Goal: Task Accomplishment & Management: Use online tool/utility

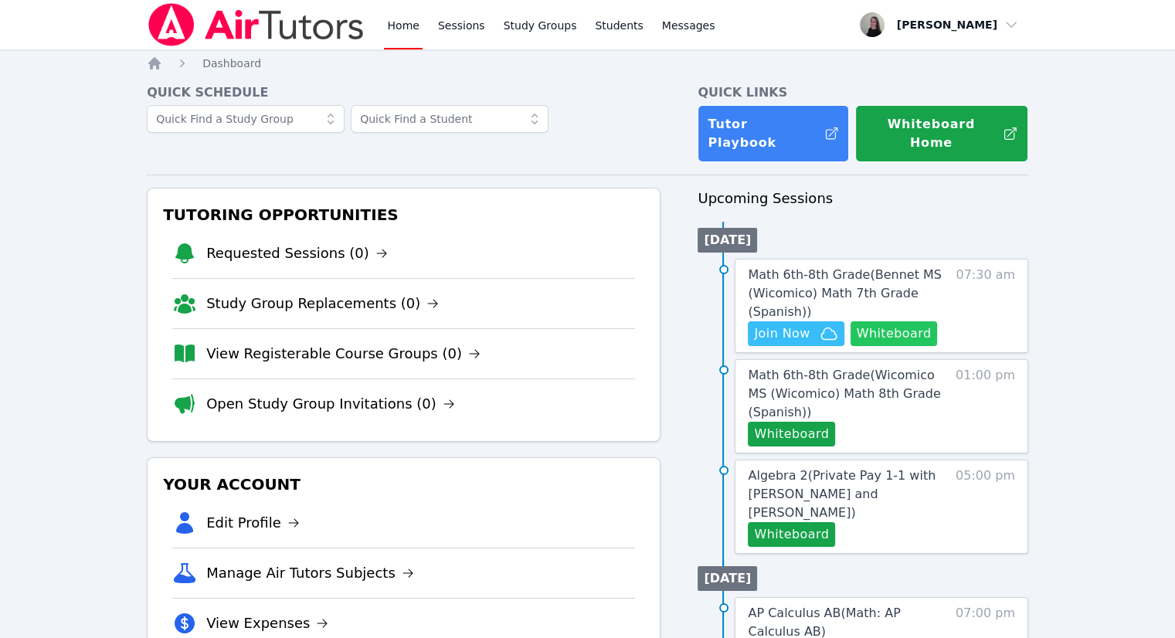
click at [905, 321] on button "Whiteboard" at bounding box center [893, 333] width 87 height 25
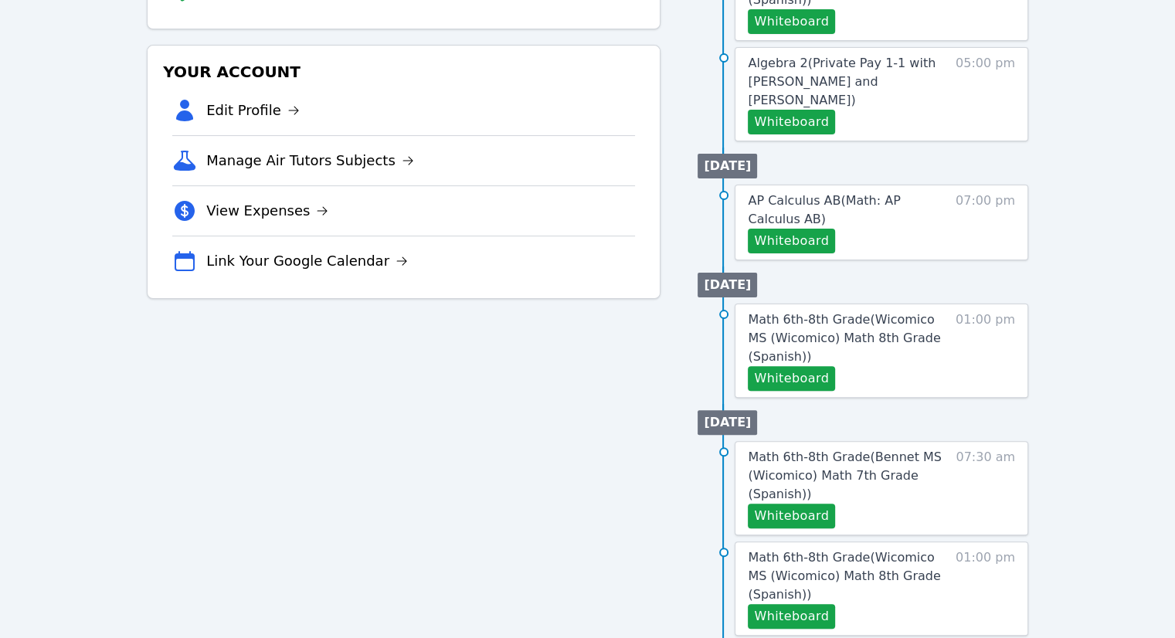
scroll to position [463, 0]
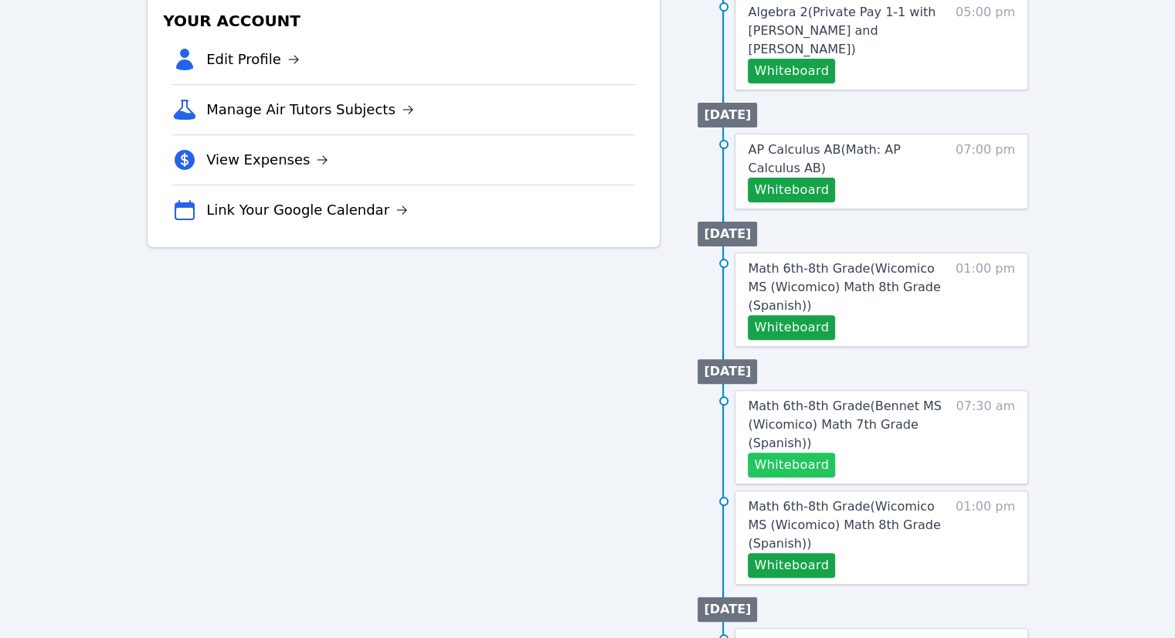
click at [785, 453] on button "Whiteboard" at bounding box center [791, 465] width 87 height 25
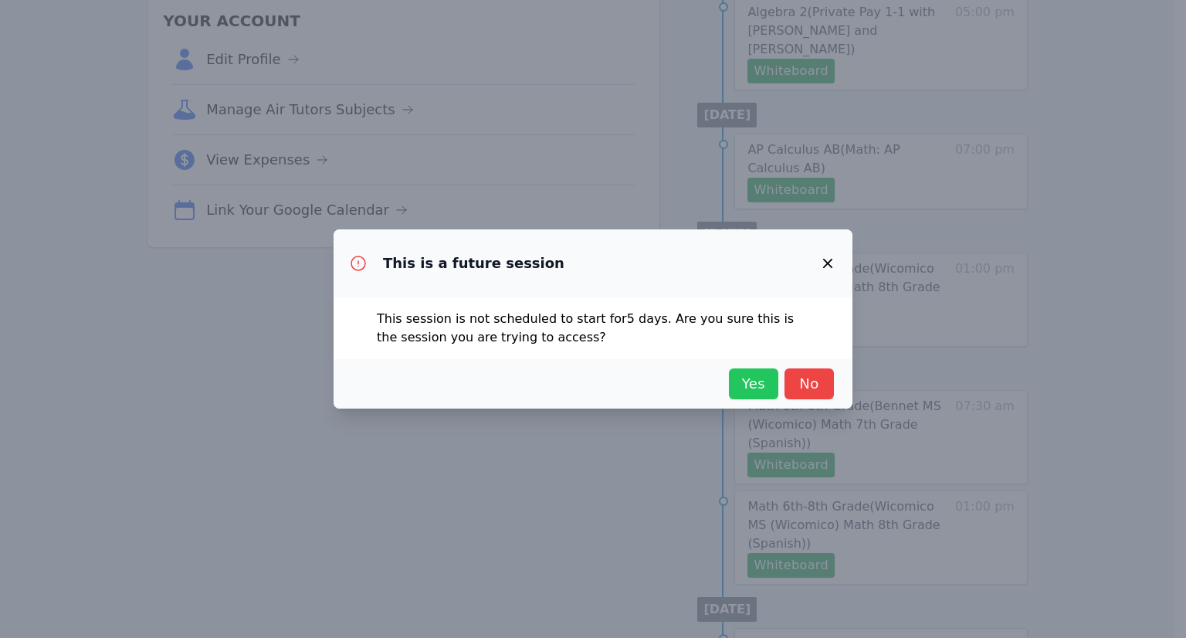
click at [749, 383] on span "Yes" at bounding box center [754, 384] width 34 height 22
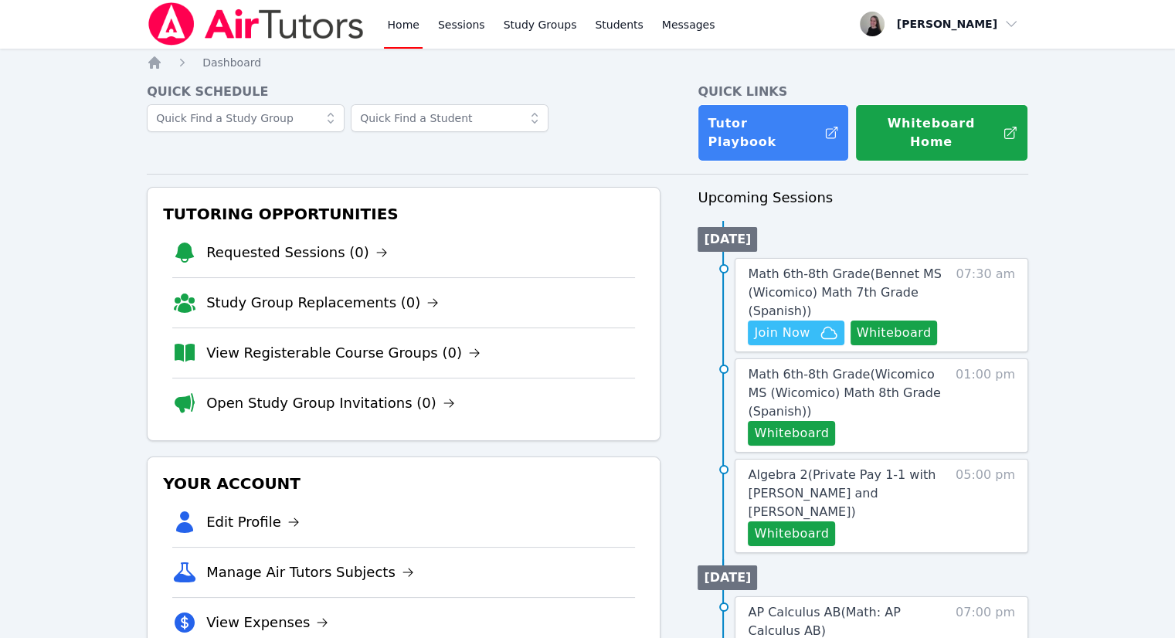
scroll to position [0, 0]
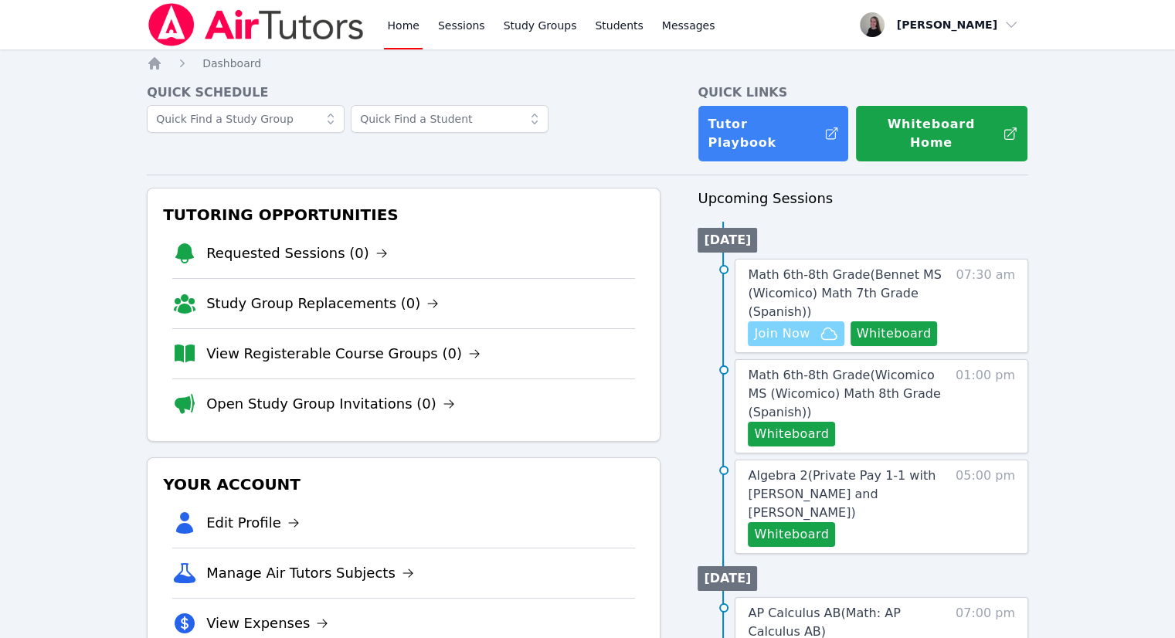
click at [785, 324] on span "Join Now" at bounding box center [782, 333] width 56 height 19
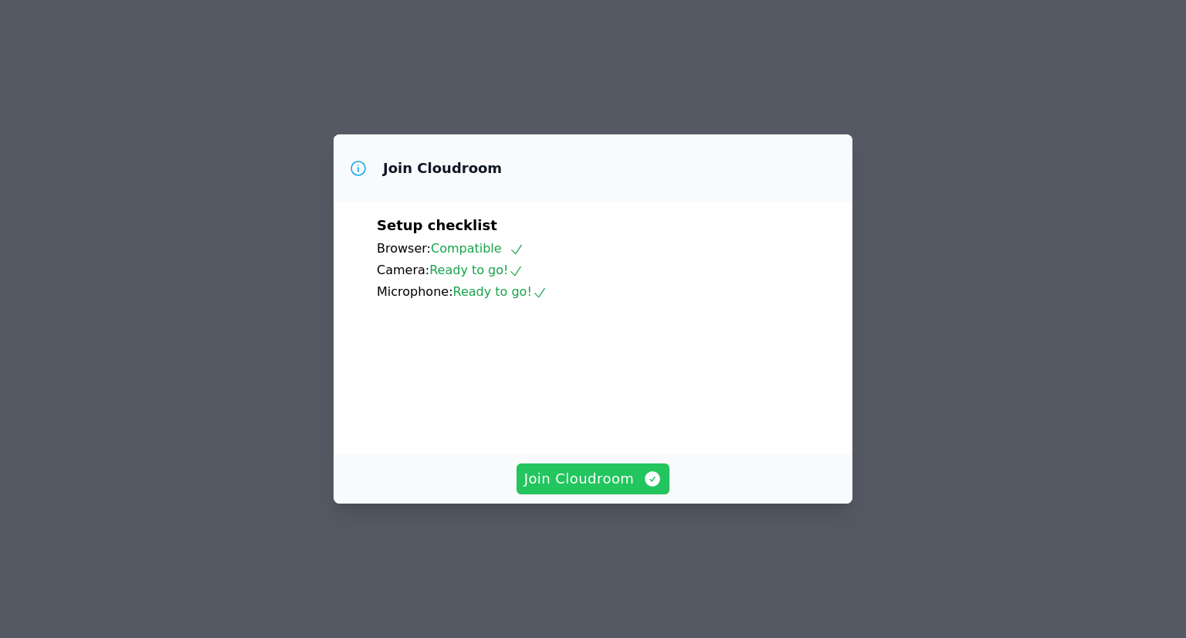
click at [617, 490] on span "Join Cloudroom" at bounding box center [593, 479] width 138 height 22
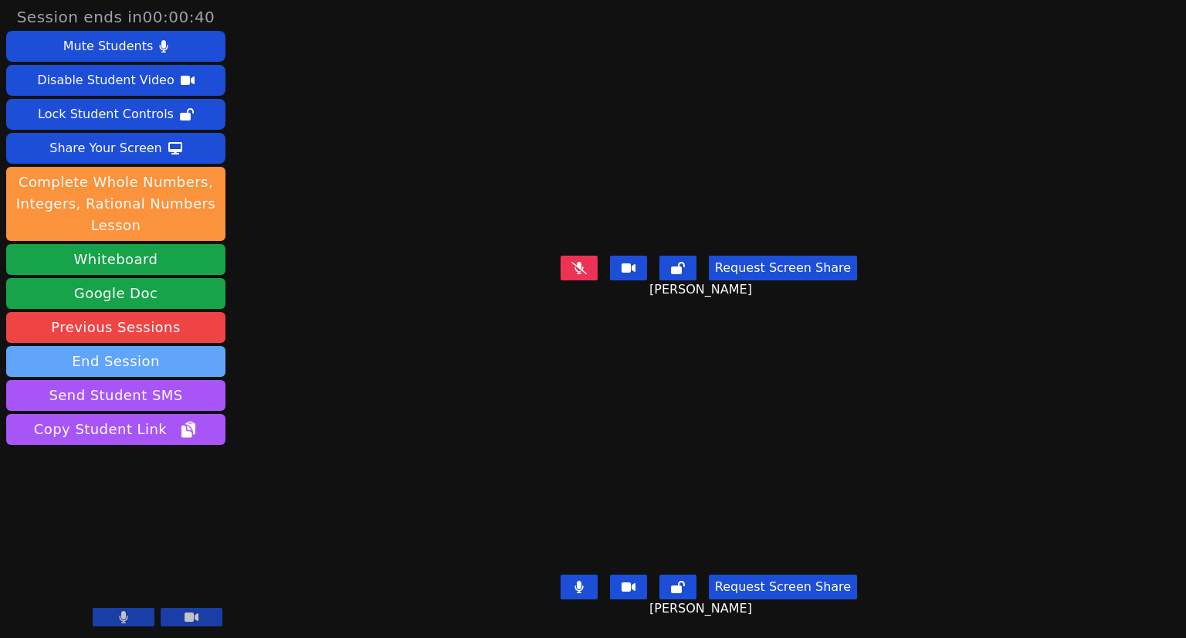
click at [174, 359] on button "End Session" at bounding box center [115, 361] width 219 height 31
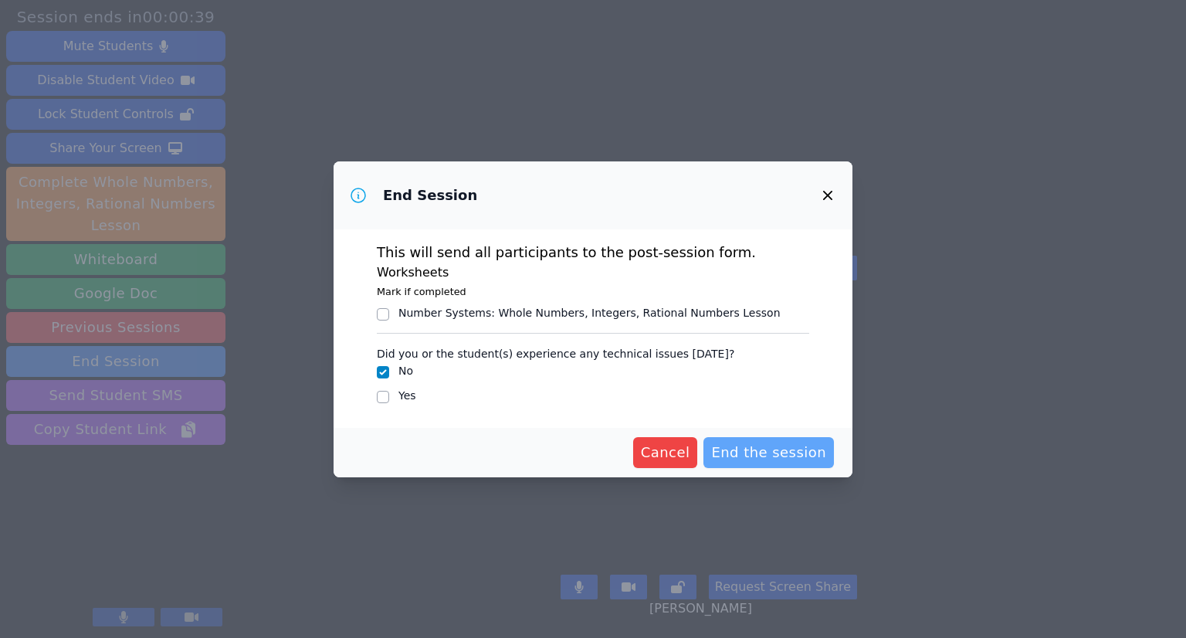
click at [782, 453] on span "End the session" at bounding box center [768, 453] width 115 height 22
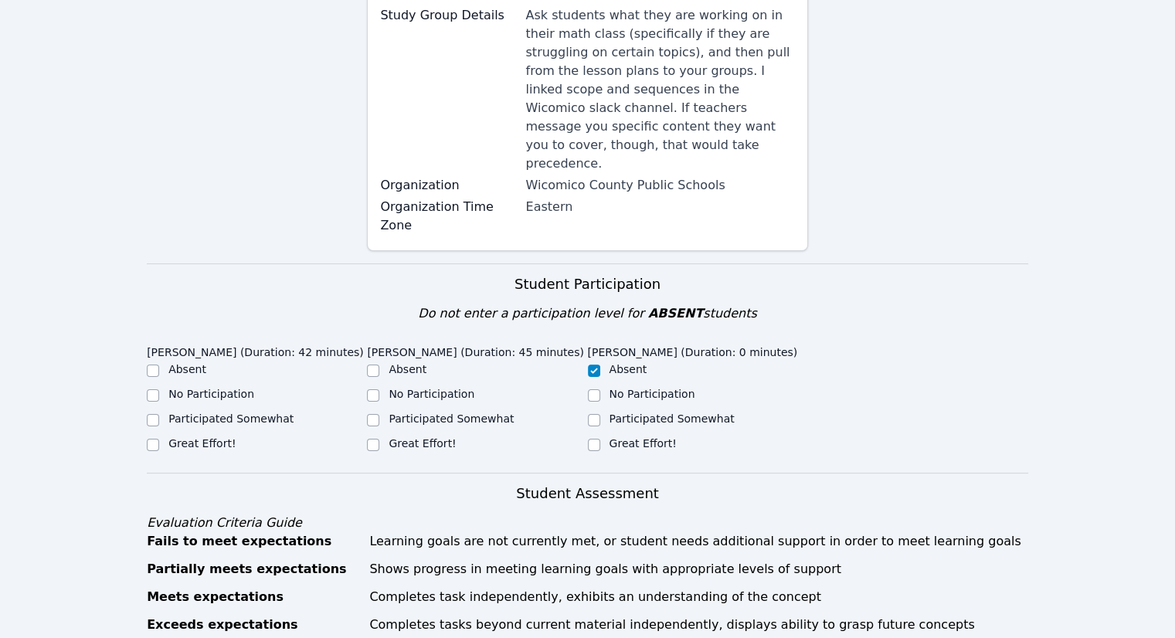
scroll to position [309, 0]
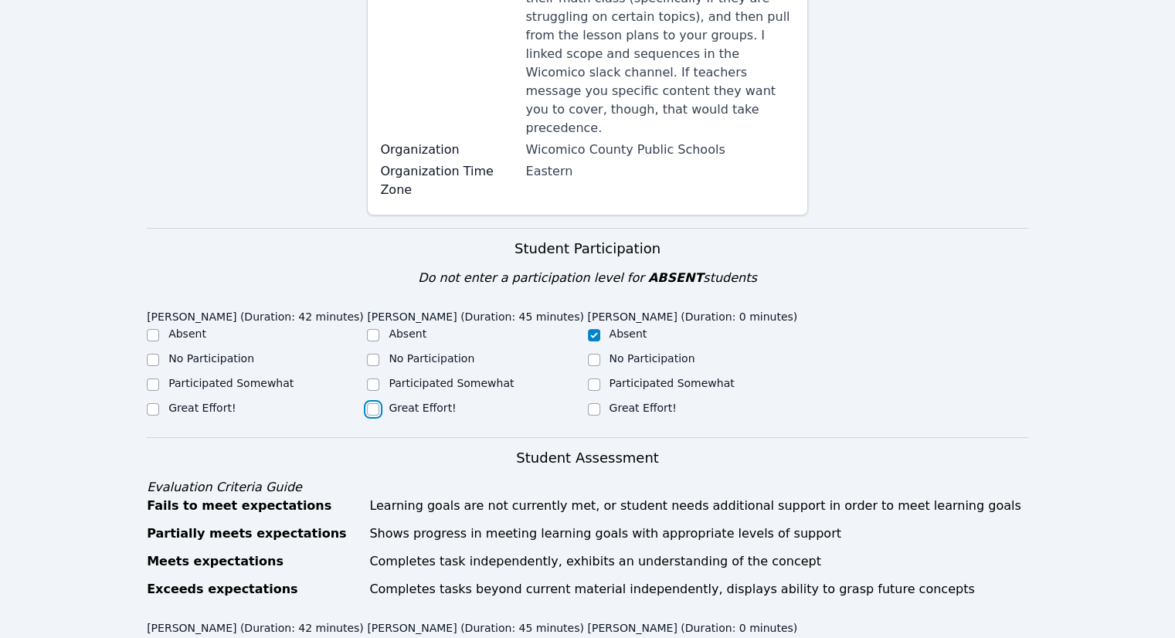
click at [376, 403] on input "Great Effort!" at bounding box center [373, 409] width 12 height 12
checkbox input "true"
click at [212, 377] on label "Participated Somewhat" at bounding box center [230, 383] width 125 height 12
click at [158, 375] on div "Participated Somewhat" at bounding box center [257, 384] width 220 height 19
click at [152, 378] on input "Participated Somewhat" at bounding box center [153, 384] width 12 height 12
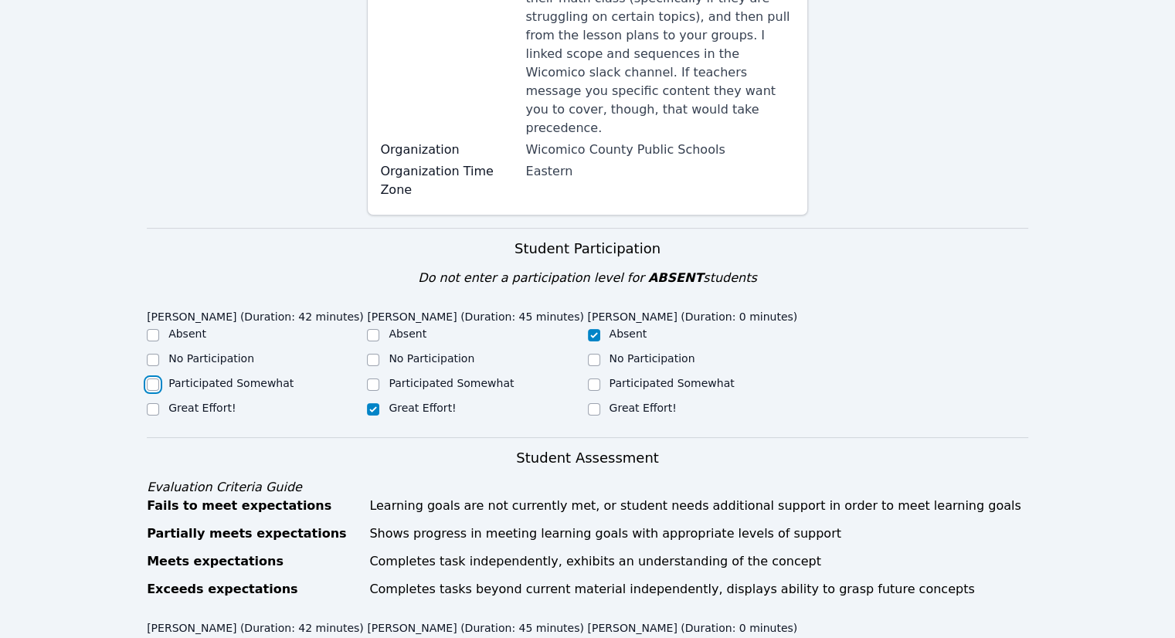
checkbox input "true"
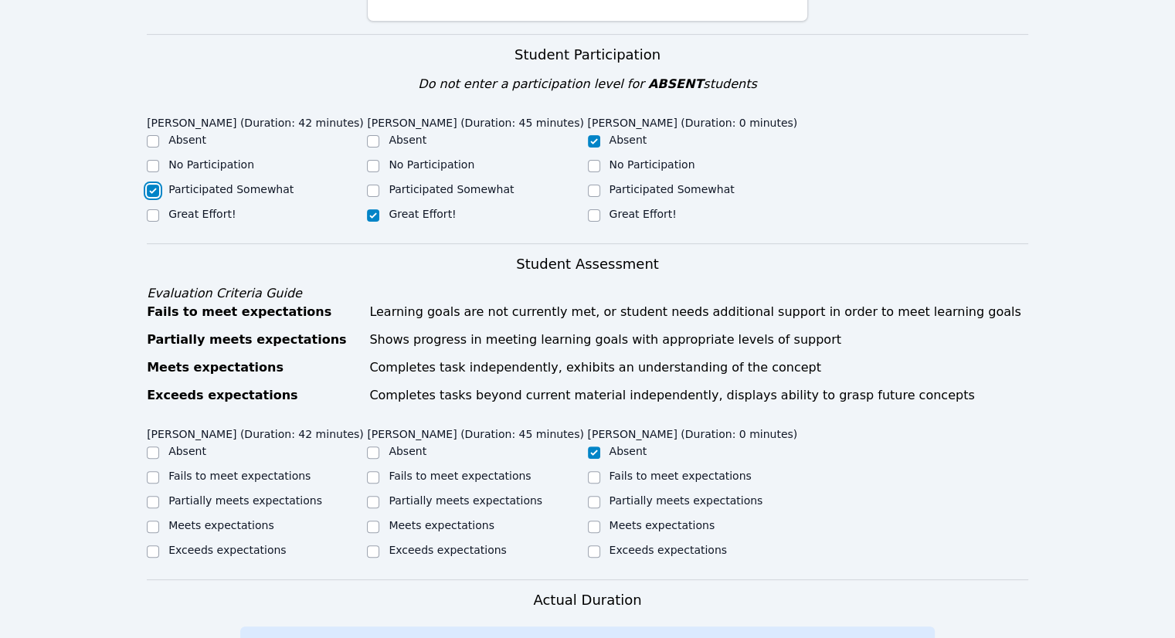
scroll to position [541, 0]
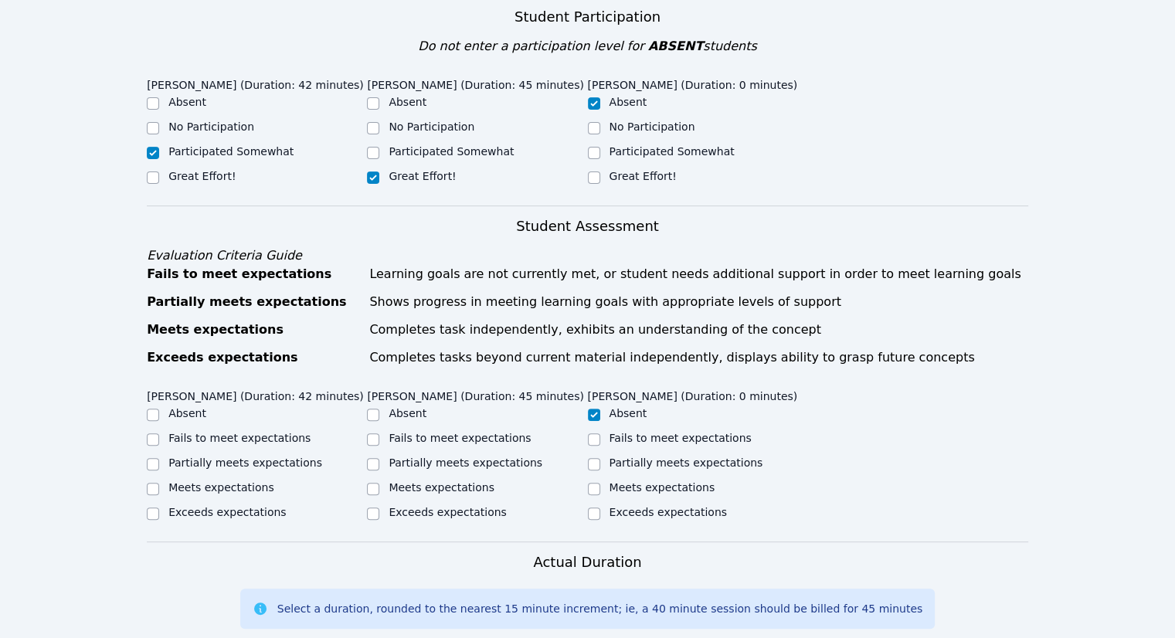
click at [182, 456] on label "Partially meets expectations" at bounding box center [245, 462] width 154 height 12
click at [159, 458] on input "Partially meets expectations" at bounding box center [153, 464] width 12 height 12
checkbox input "true"
click at [436, 481] on label "Meets expectations" at bounding box center [441, 487] width 106 height 12
click at [379, 483] on input "Meets expectations" at bounding box center [373, 489] width 12 height 12
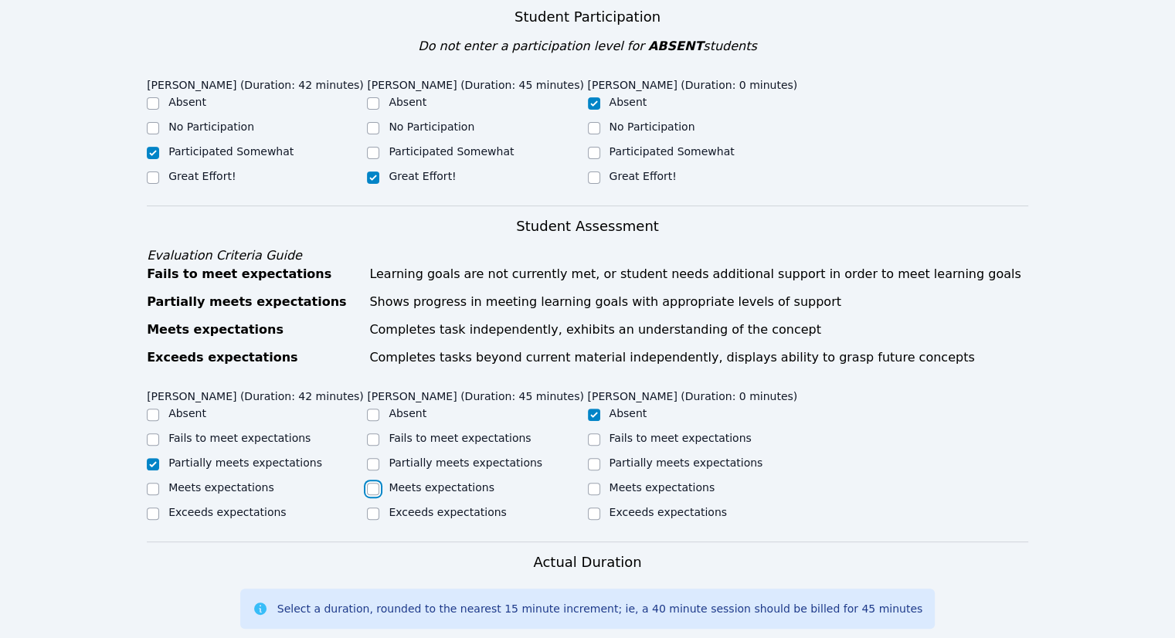
checkbox input "true"
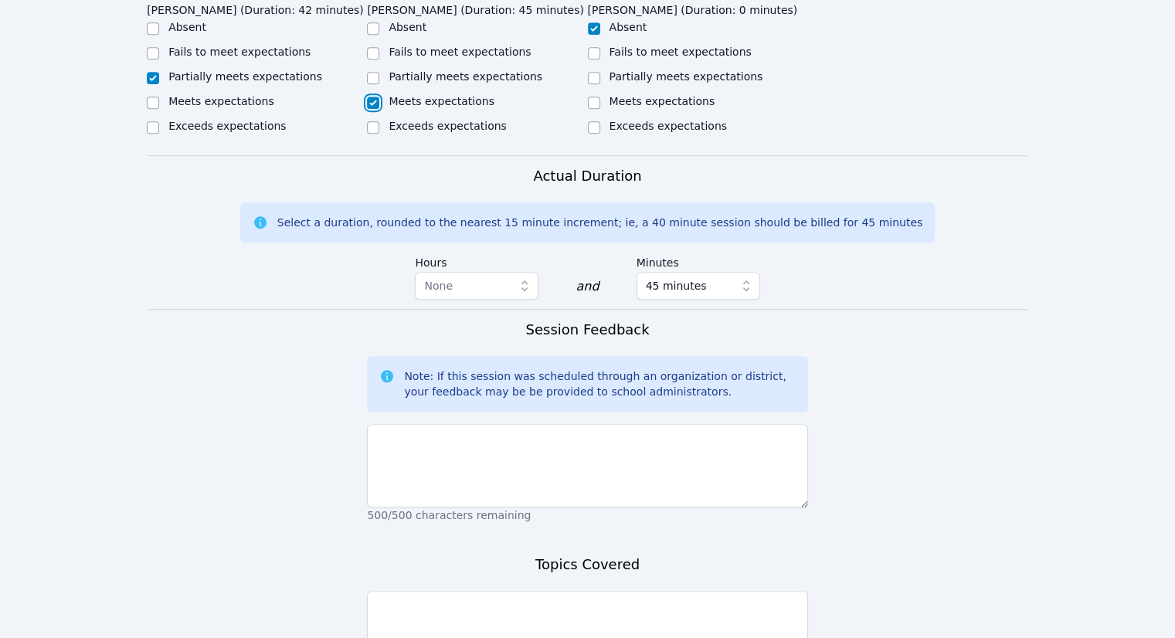
scroll to position [1004, 0]
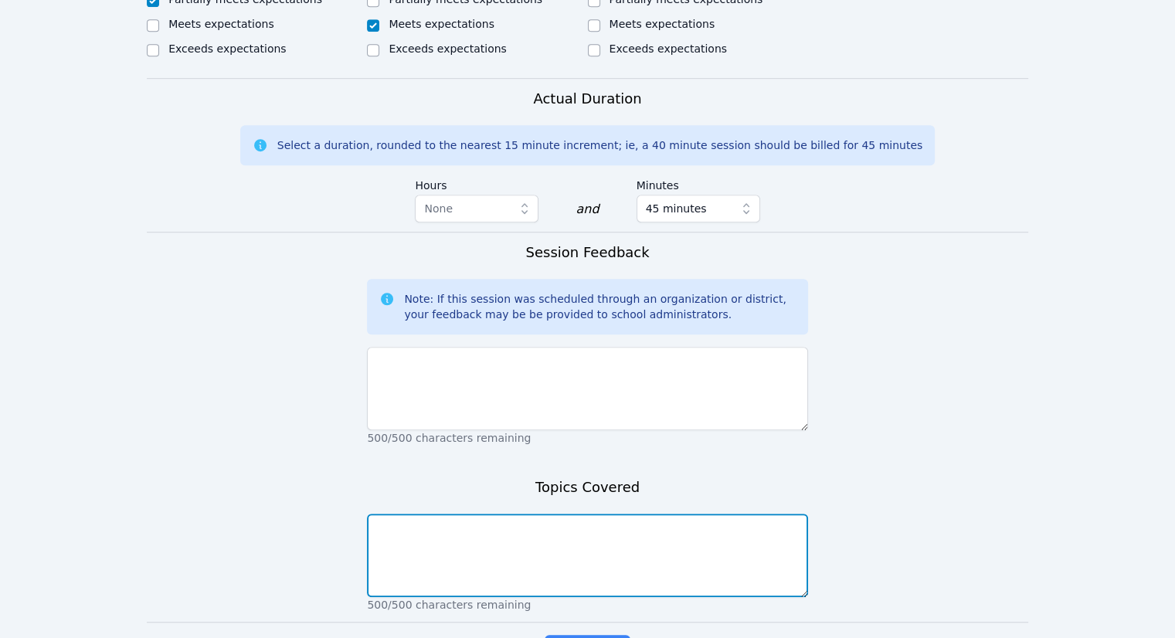
click at [498, 544] on textarea at bounding box center [587, 555] width 440 height 83
type textarea "Dividing fractions"
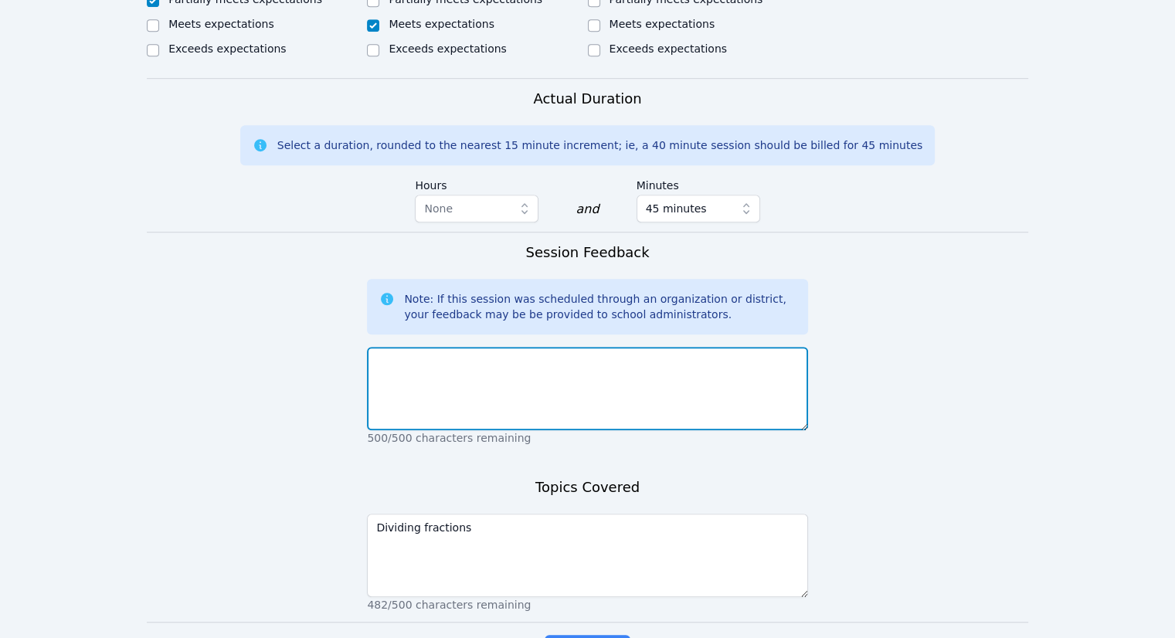
click at [500, 373] on textarea at bounding box center [587, 388] width 440 height 83
click at [507, 387] on textarea "We worked on" at bounding box center [587, 388] width 440 height 83
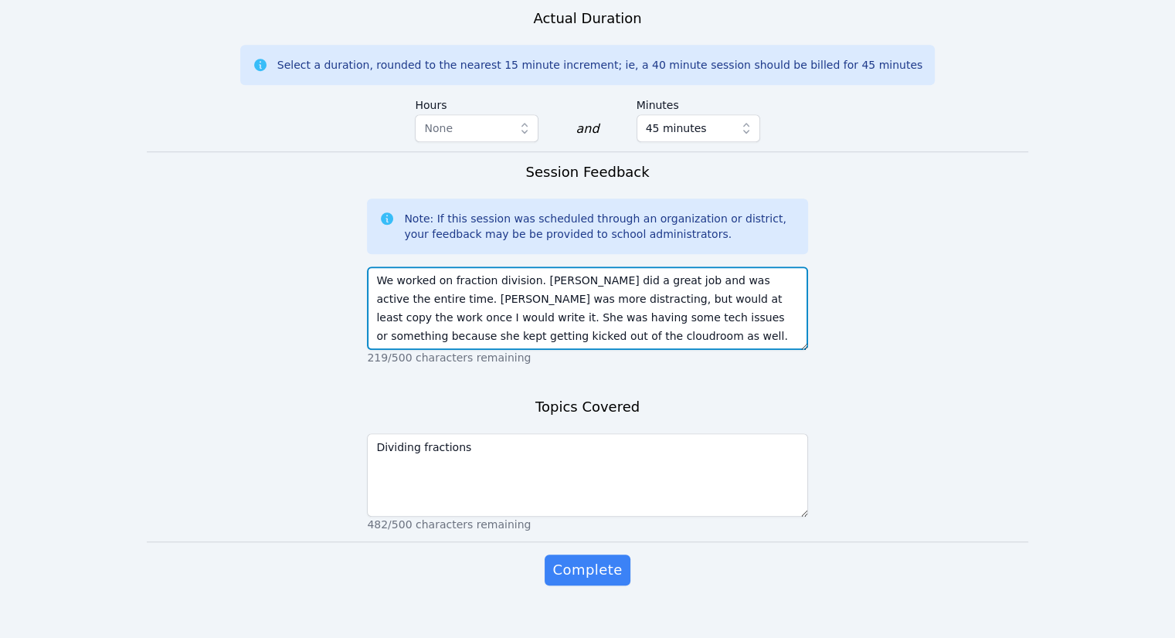
scroll to position [1087, 0]
type textarea "We worked on fraction division. [PERSON_NAME] did a great job and was active th…"
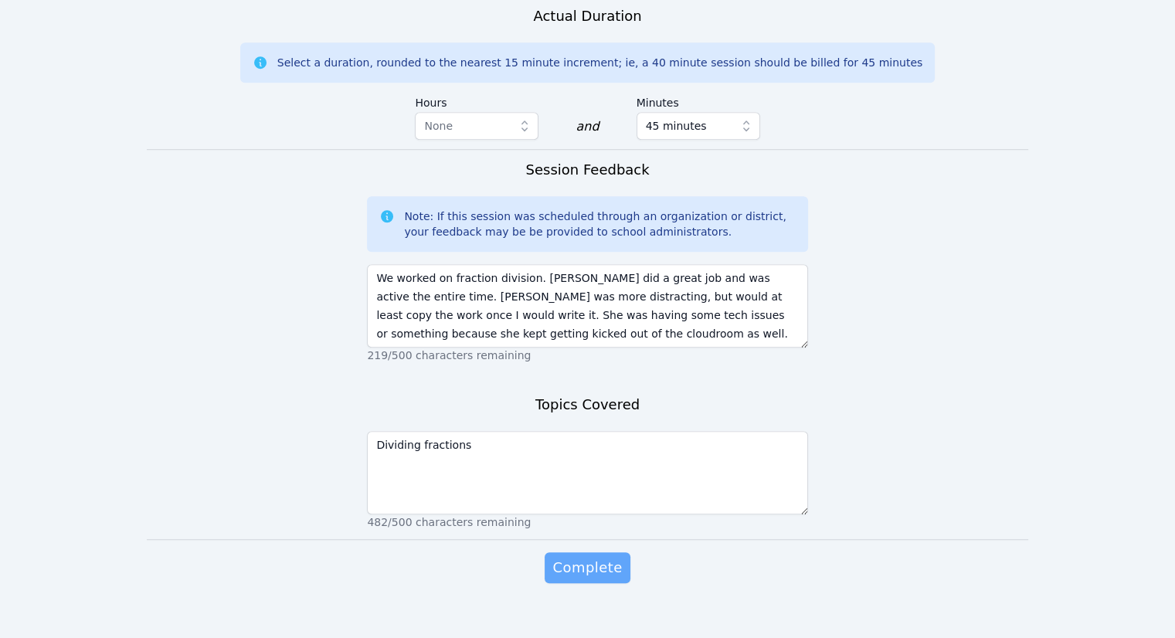
click at [565, 552] on button "Complete" at bounding box center [586, 567] width 85 height 31
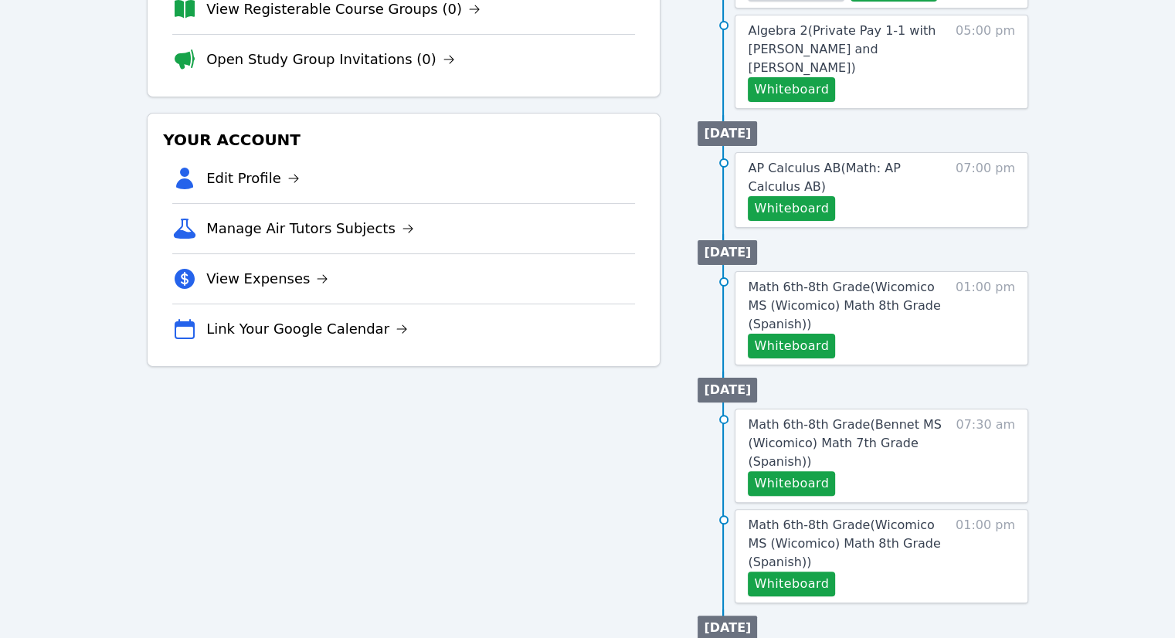
scroll to position [386, 0]
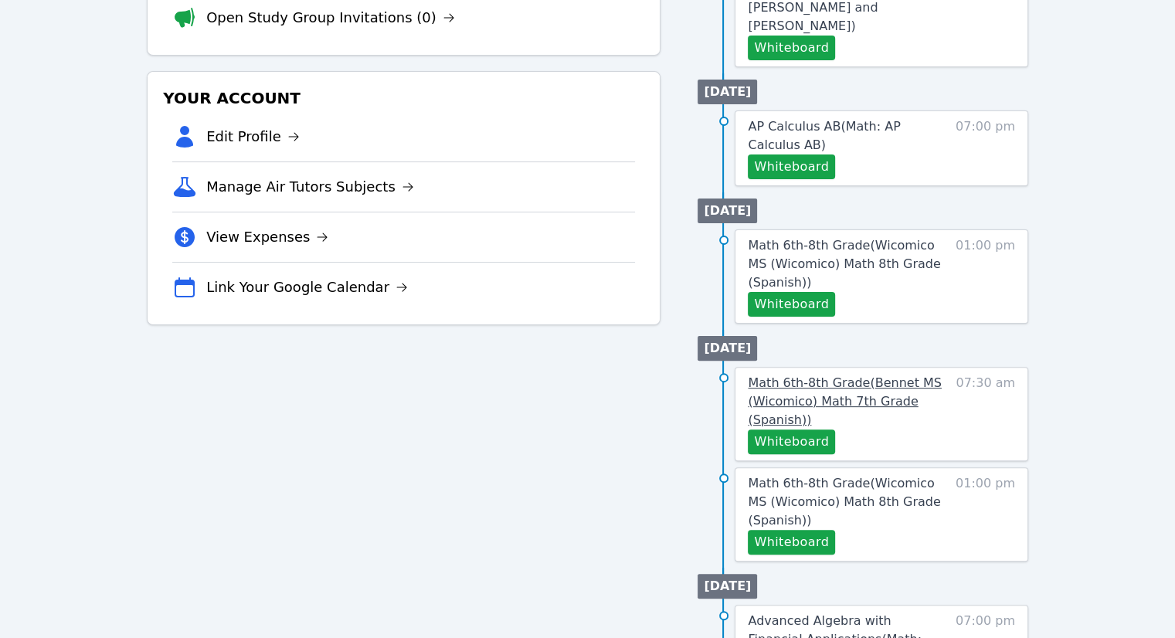
click at [829, 375] on span "Math 6th-8th Grade ( Bennet MS (Wicomico) Math 7th Grade (Spanish) )" at bounding box center [844, 401] width 193 height 52
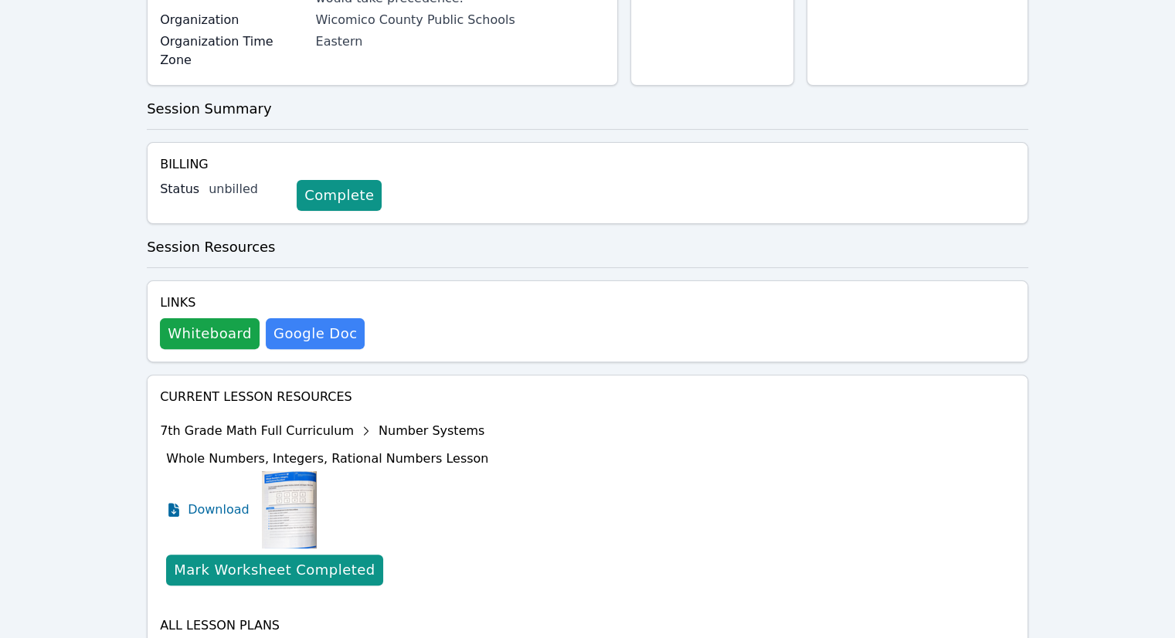
scroll to position [426, 0]
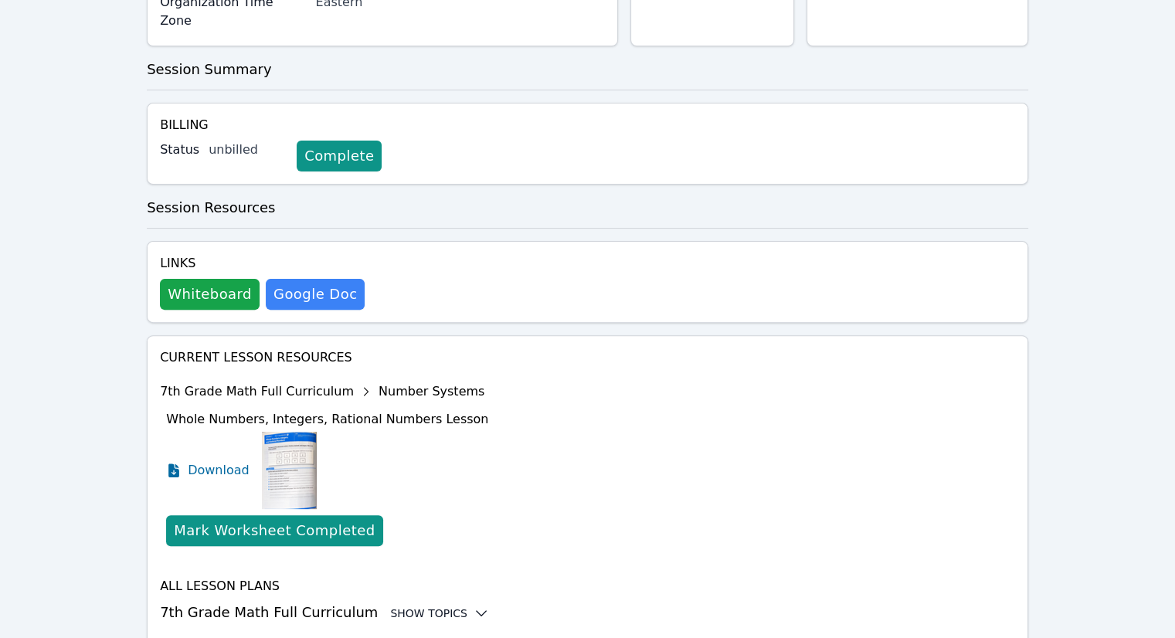
click at [422, 606] on div "Show Topics" at bounding box center [439, 613] width 99 height 15
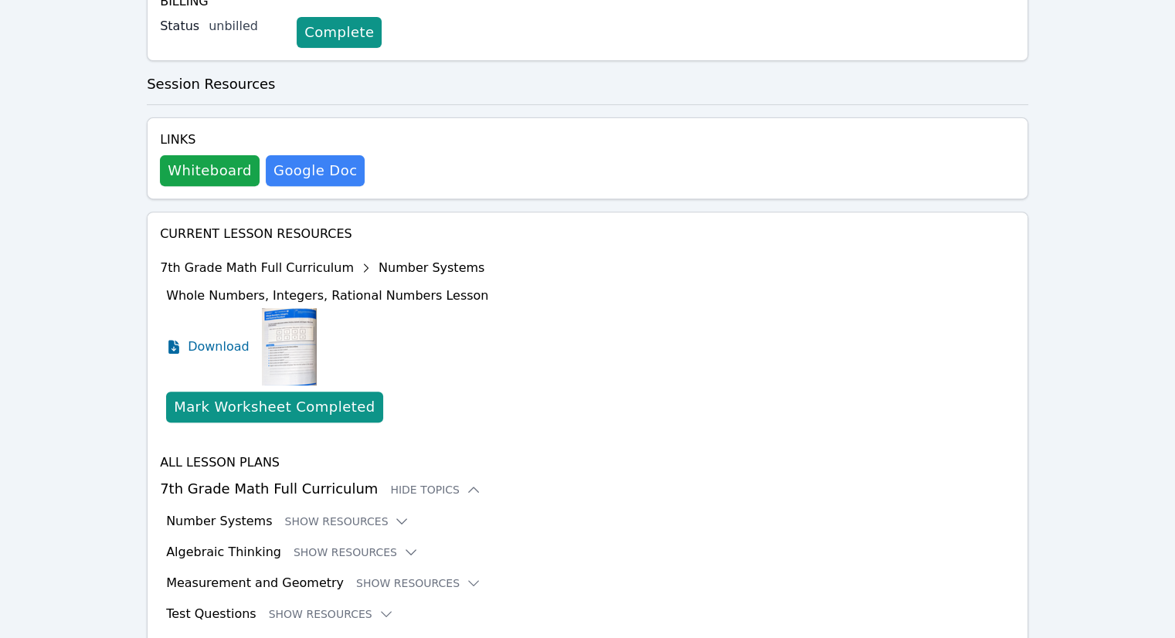
scroll to position [552, 0]
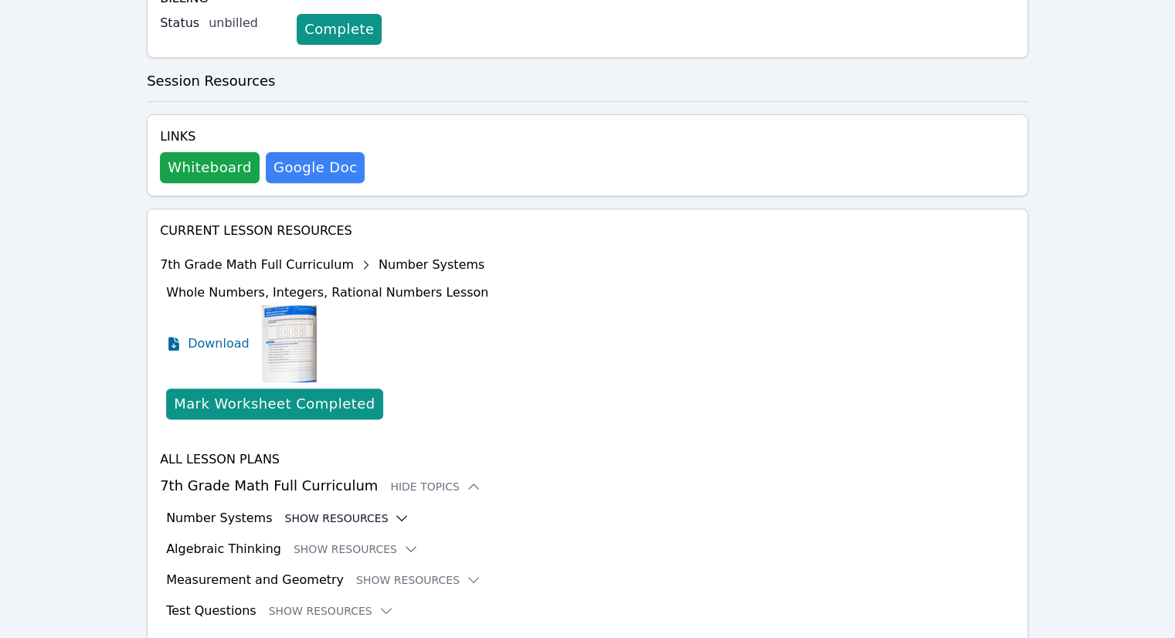
click at [352, 511] on button "Show Resources" at bounding box center [346, 518] width 125 height 15
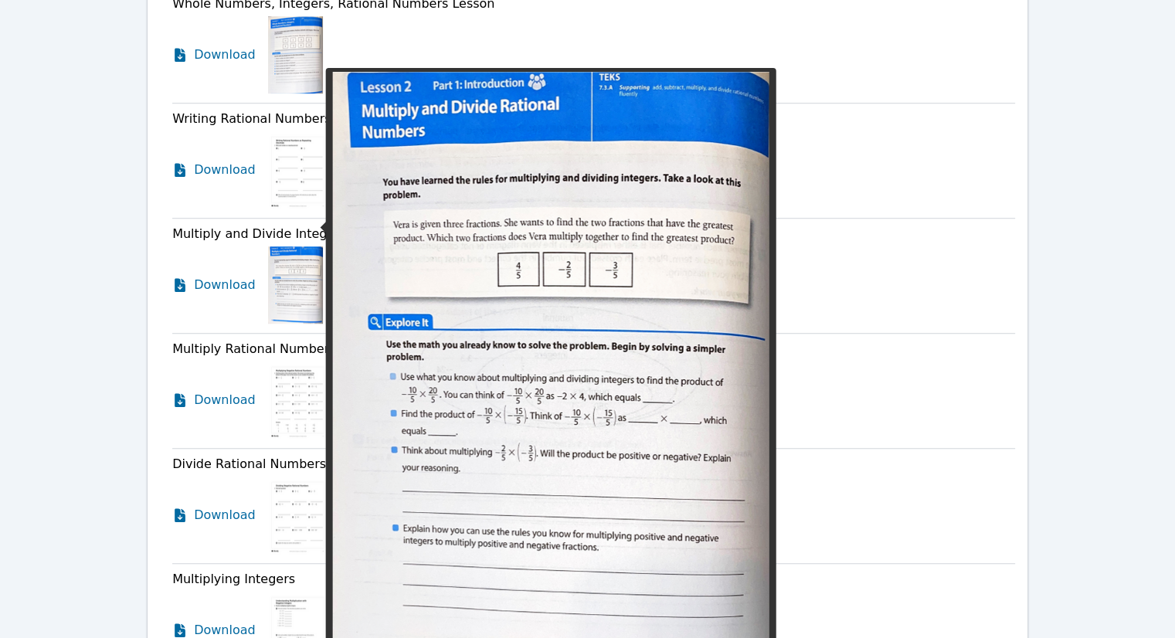
scroll to position [1016, 0]
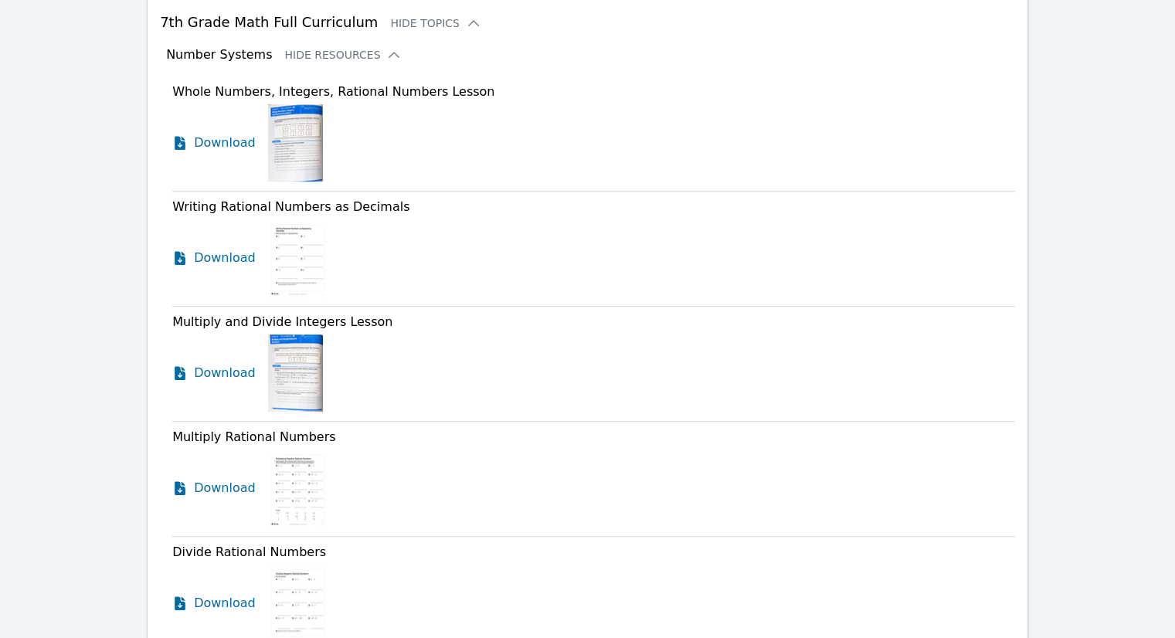
click at [304, 334] on img at bounding box center [295, 372] width 55 height 77
click at [195, 364] on span "Download" at bounding box center [228, 373] width 69 height 19
